Goal: Task Accomplishment & Management: Use online tool/utility

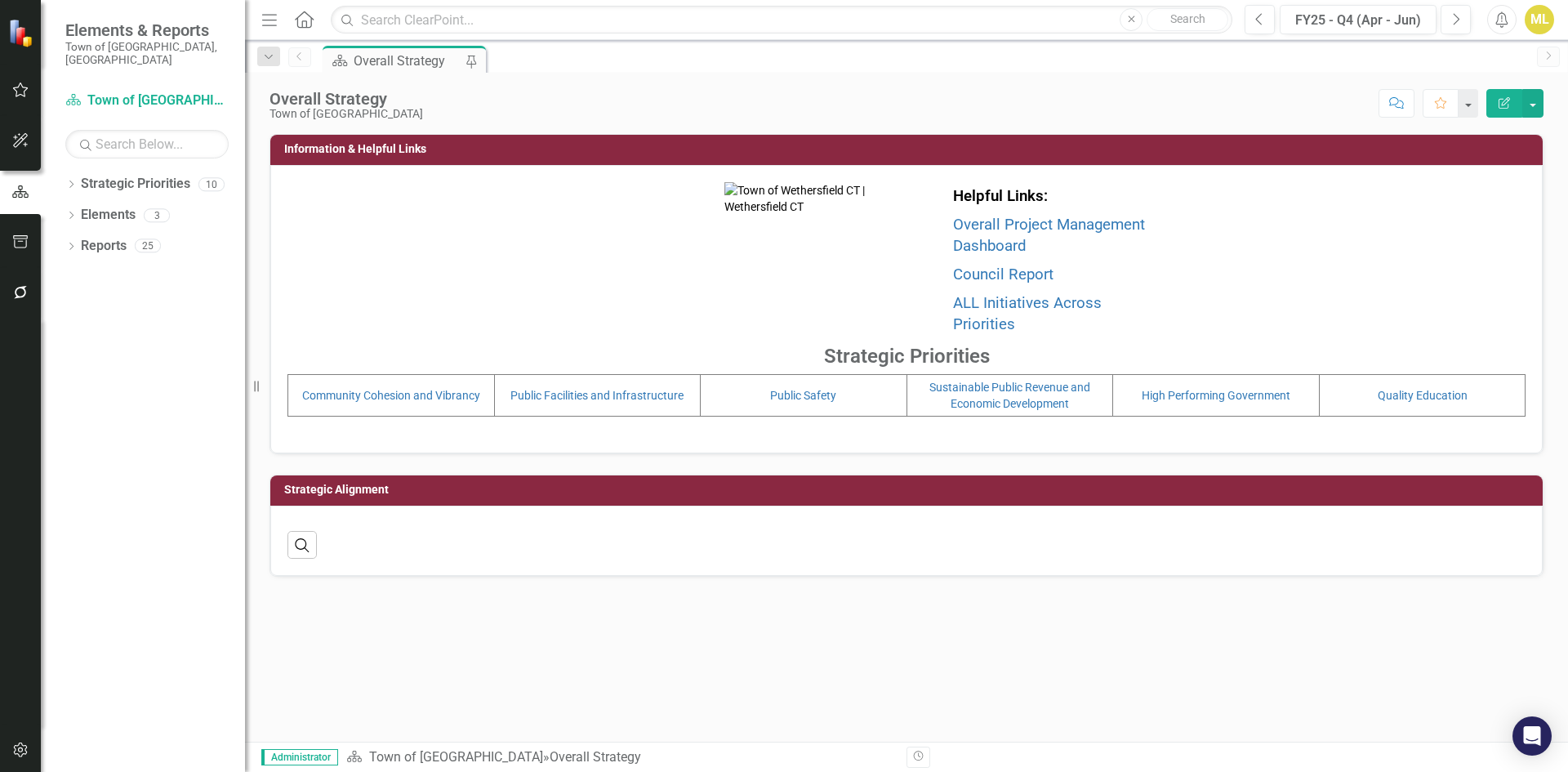
click at [26, 292] on icon "button" at bounding box center [20, 292] width 13 height 13
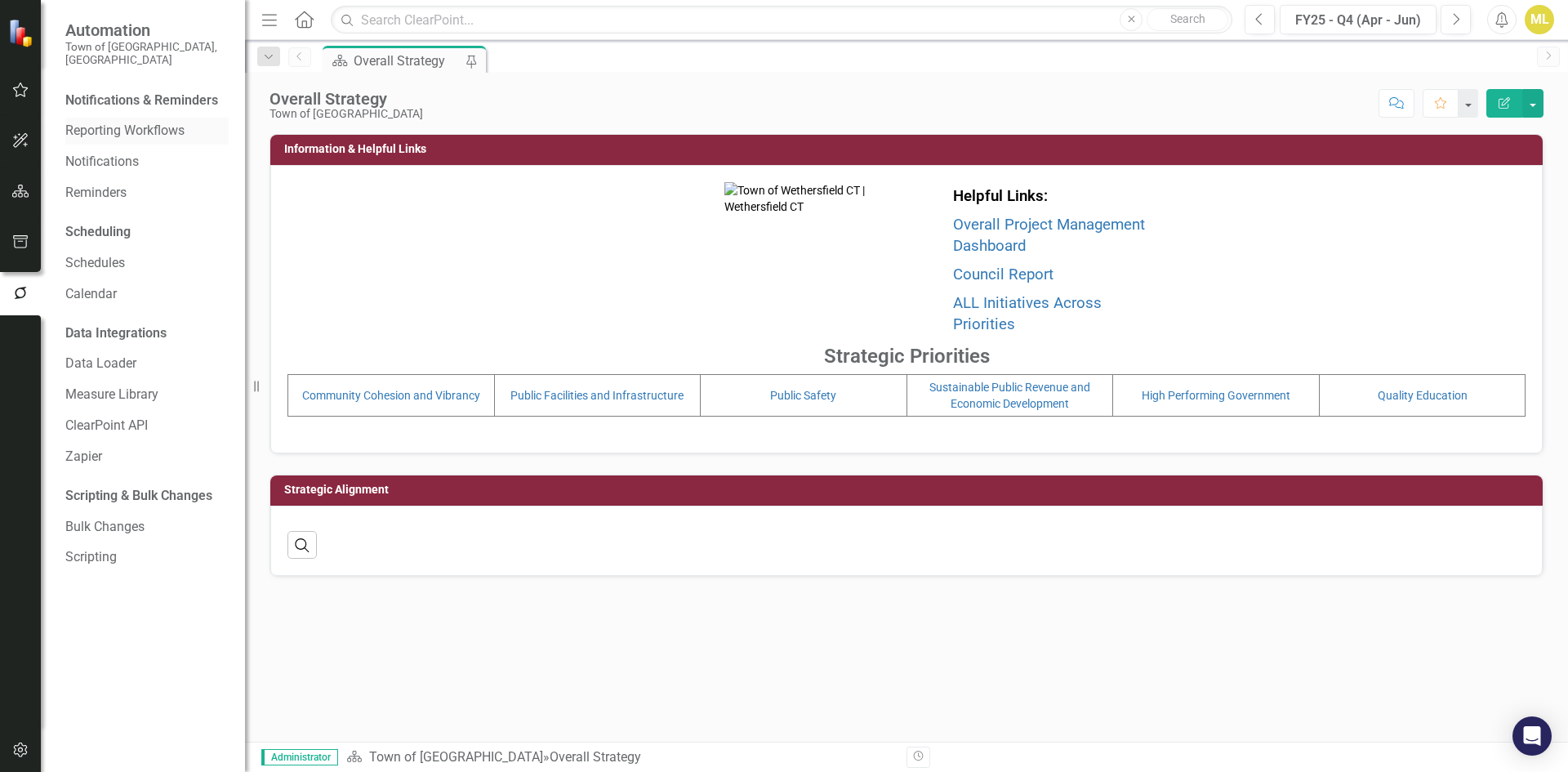
click at [93, 121] on link "Reporting Workflows" at bounding box center [146, 131] width 163 height 19
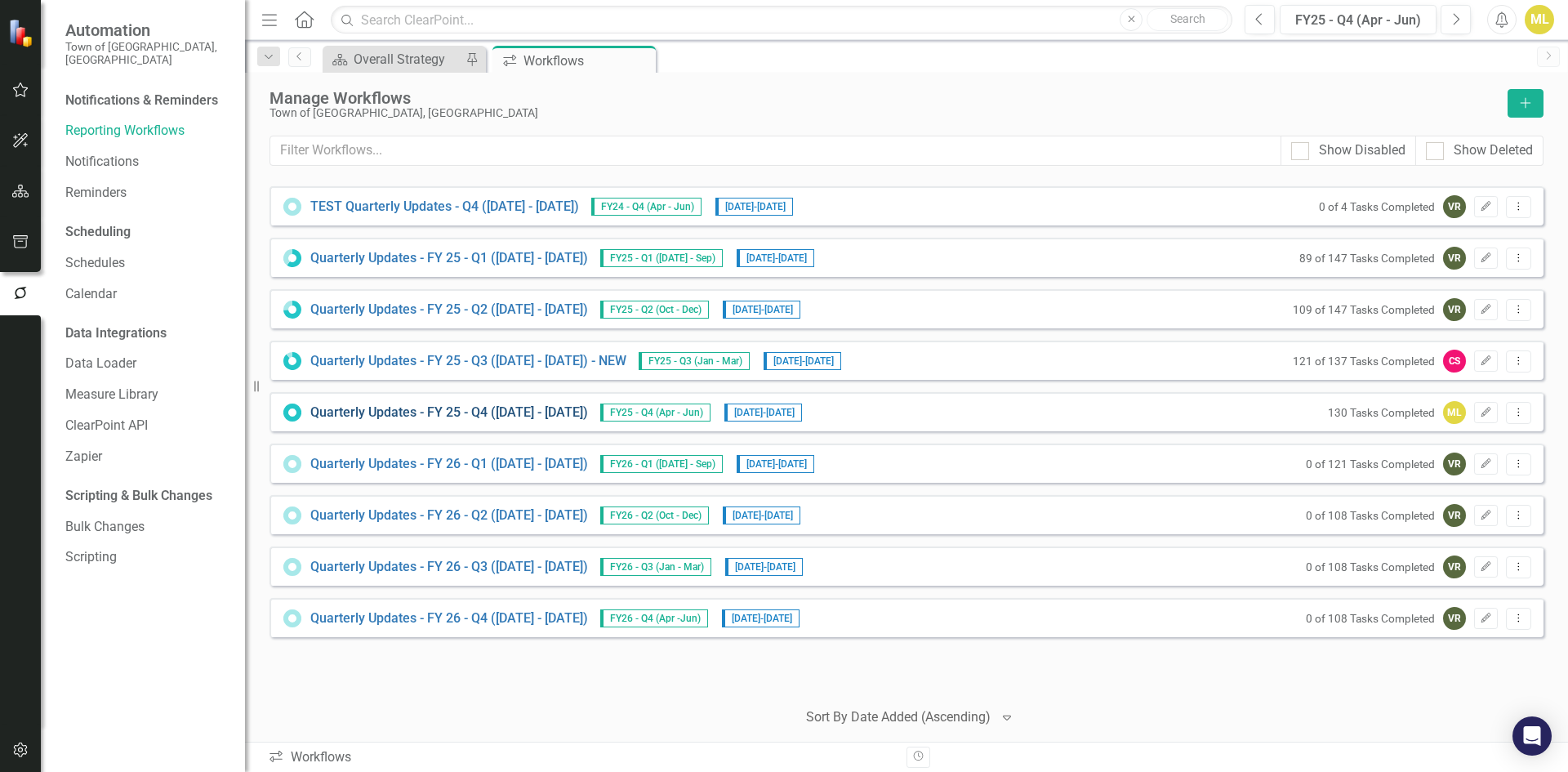
click at [508, 410] on link "Quarterly Updates - FY 25 - Q4 ([DATE] - [DATE])" at bounding box center [449, 413] width 278 height 19
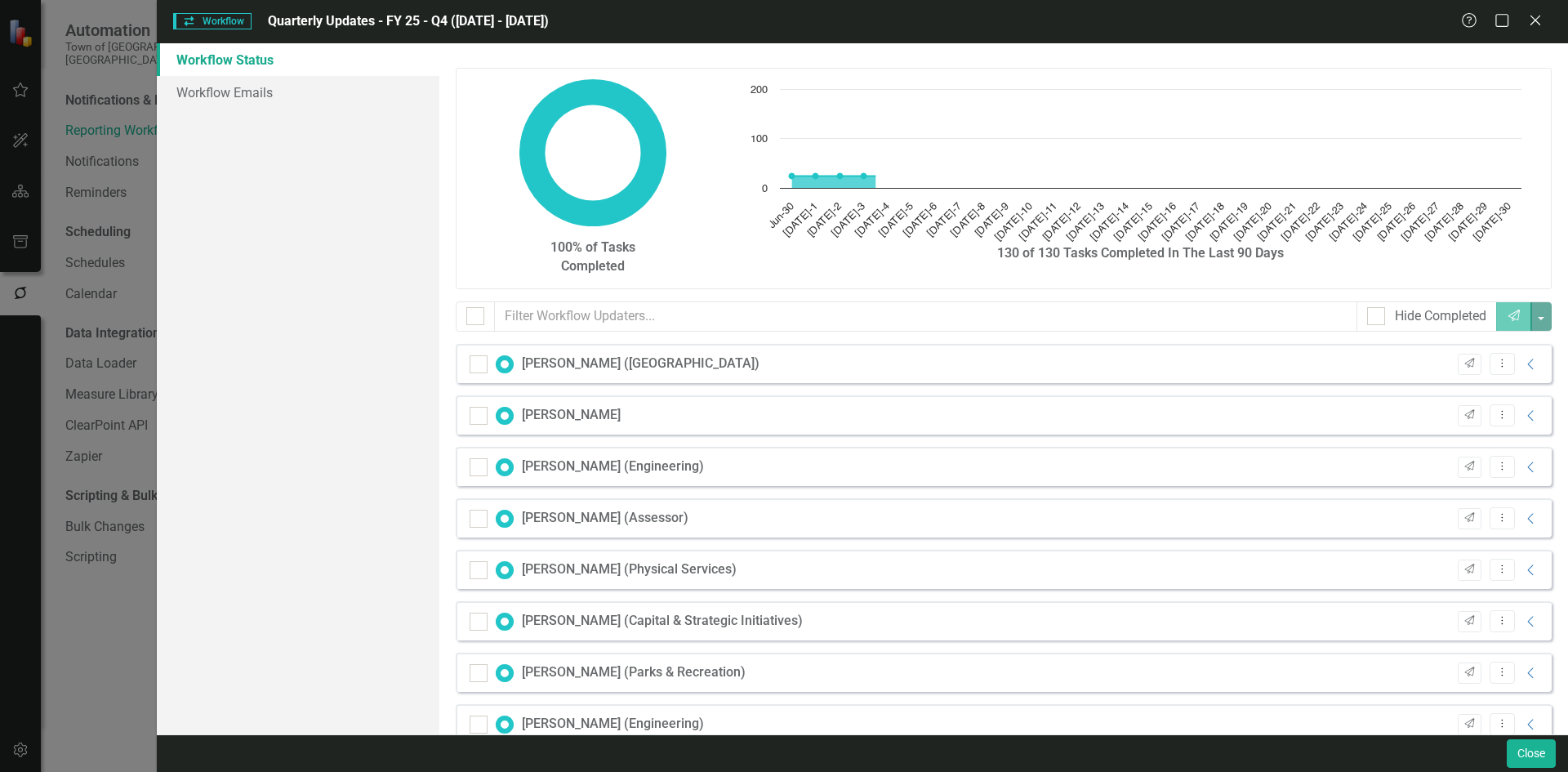
checkbox input "false"
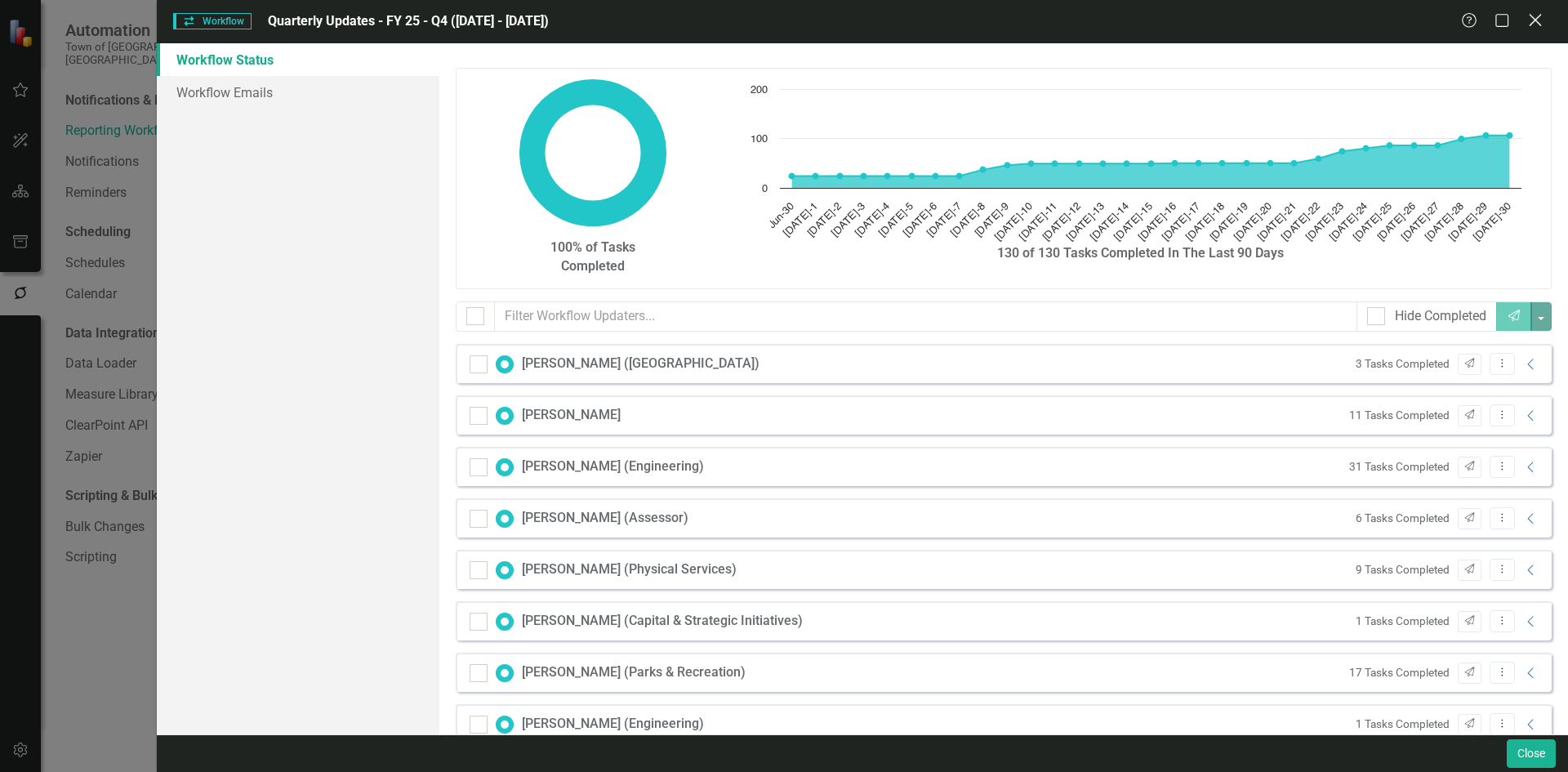
click at [1535, 21] on icon at bounding box center [1535, 20] width 12 height 12
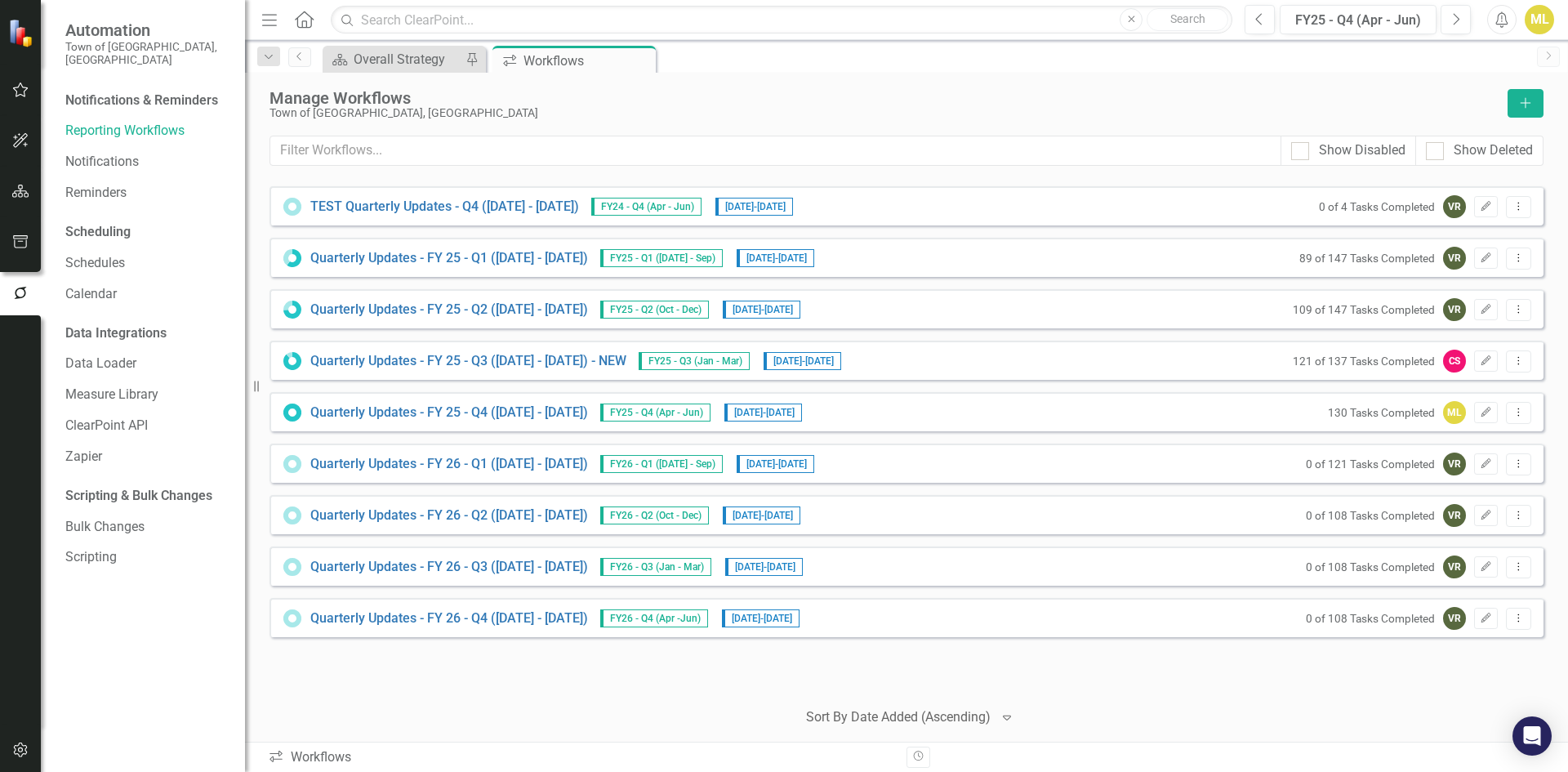
click at [27, 82] on button "button" at bounding box center [21, 91] width 37 height 34
